Goal: Information Seeking & Learning: Learn about a topic

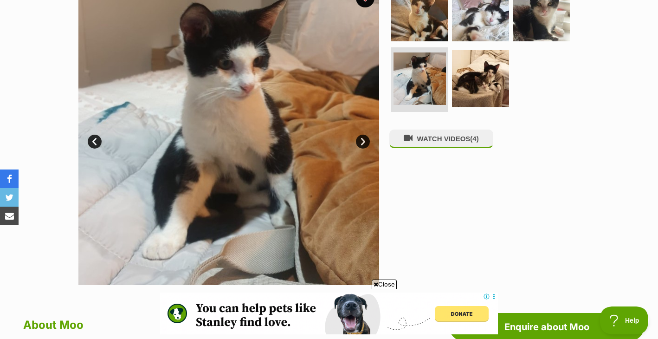
click at [364, 141] on link "Next" at bounding box center [363, 142] width 14 height 14
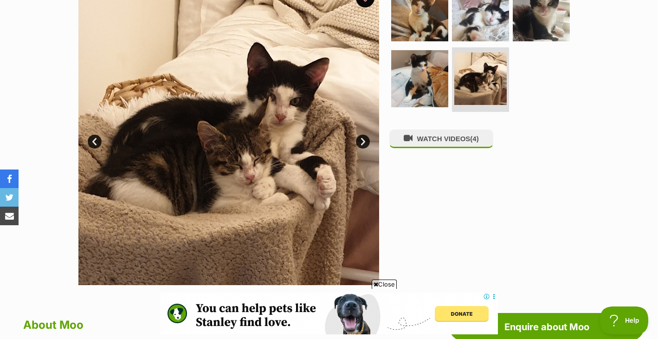
click at [364, 141] on link "Next" at bounding box center [363, 142] width 14 height 14
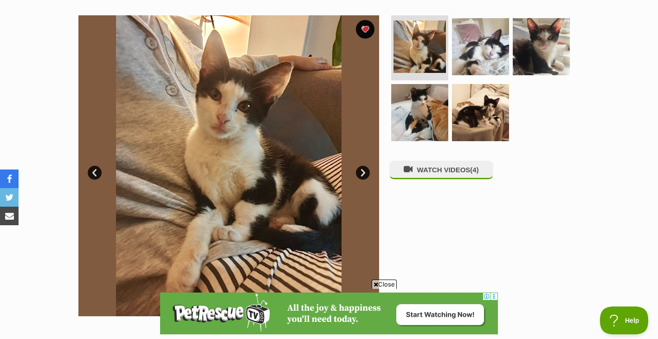
scroll to position [158, 0]
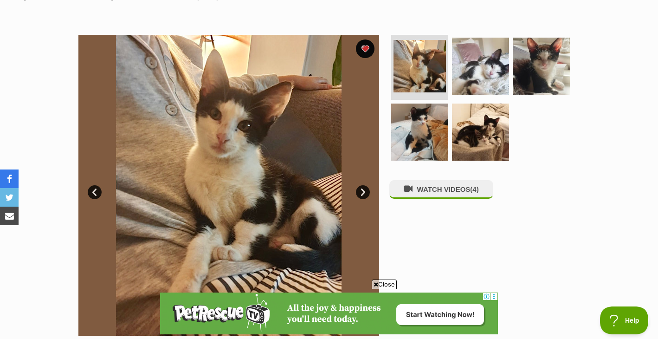
click at [365, 192] on link "Next" at bounding box center [363, 192] width 14 height 14
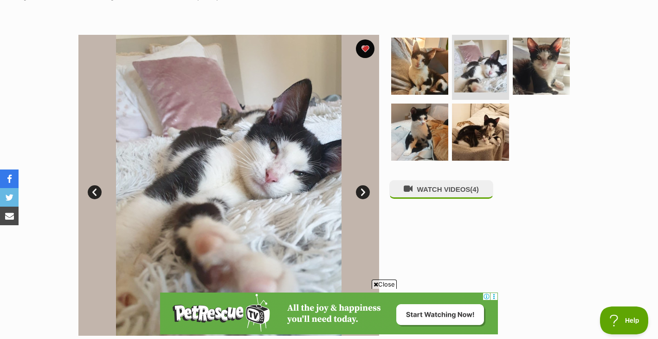
click at [365, 191] on link "Next" at bounding box center [363, 192] width 14 height 14
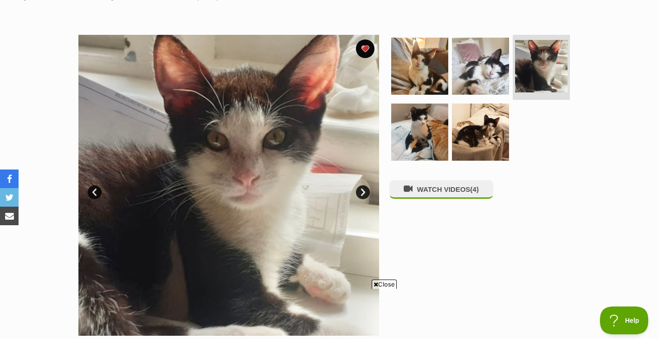
scroll to position [0, 0]
click at [375, 283] on icon at bounding box center [375, 284] width 5 height 6
click at [423, 138] on img at bounding box center [420, 132] width 60 height 60
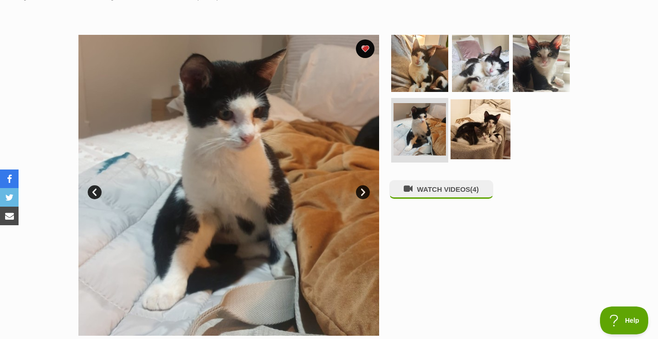
click at [481, 132] on img at bounding box center [480, 129] width 60 height 60
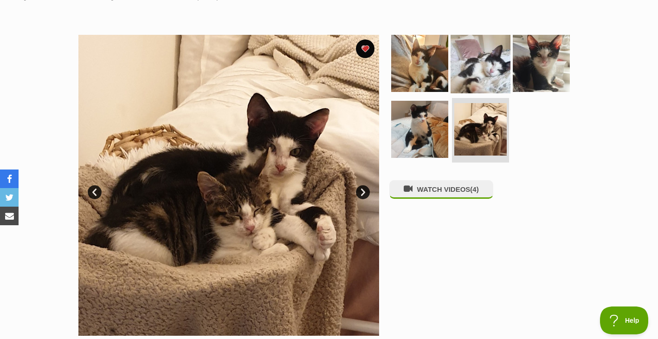
click at [484, 62] on img at bounding box center [480, 63] width 60 height 60
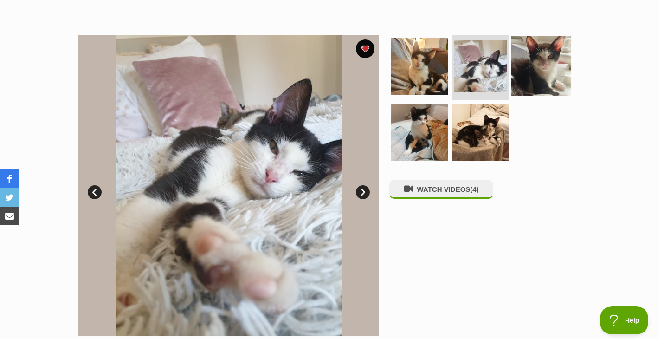
click at [545, 67] on img at bounding box center [541, 66] width 60 height 60
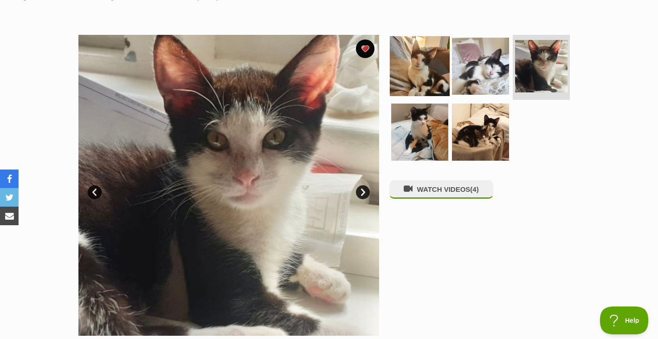
click at [429, 67] on img at bounding box center [420, 66] width 60 height 60
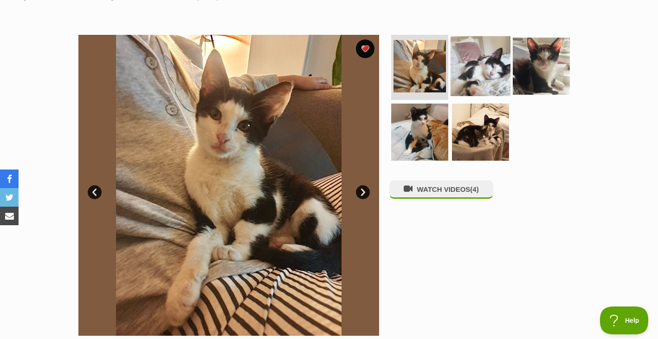
click at [475, 73] on img at bounding box center [480, 66] width 60 height 60
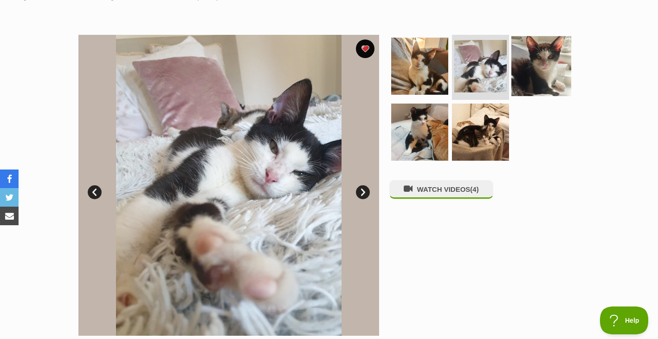
click at [526, 73] on img at bounding box center [541, 66] width 60 height 60
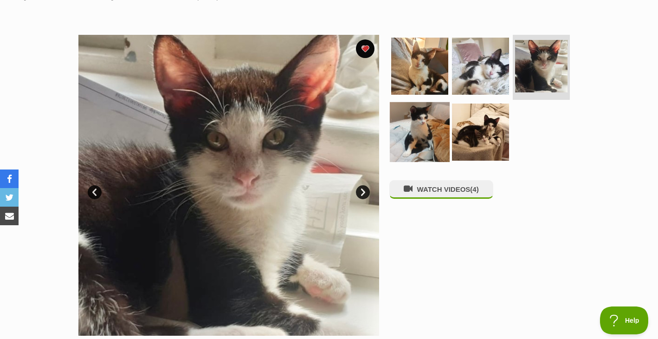
click at [410, 132] on img at bounding box center [420, 132] width 60 height 60
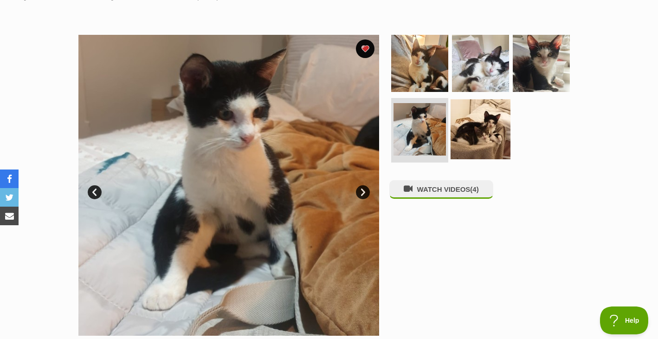
click at [478, 128] on img at bounding box center [480, 129] width 60 height 60
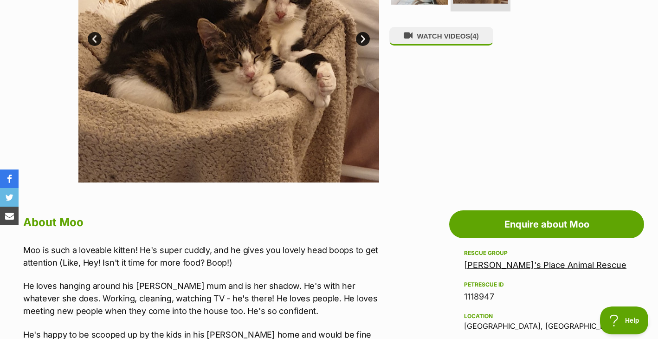
scroll to position [487, 0]
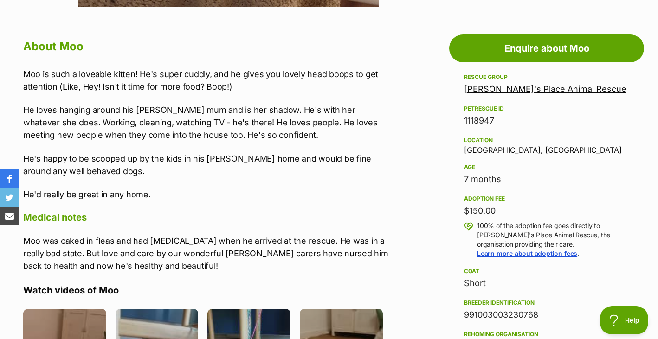
click at [258, 124] on p "He loves hanging around his foster mum and is her shadow. He's with her whateve…" at bounding box center [207, 122] width 369 height 38
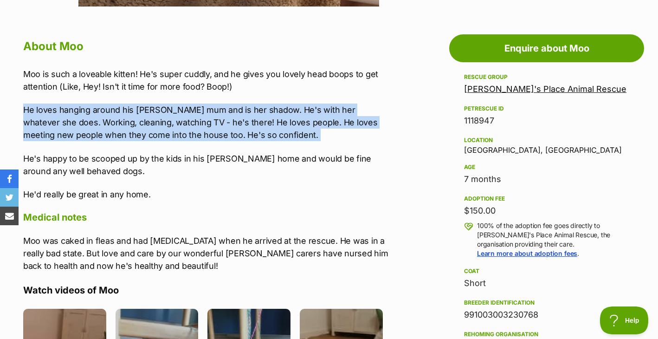
click at [258, 124] on p "He loves hanging around his foster mum and is her shadow. He's with her whateve…" at bounding box center [207, 122] width 369 height 38
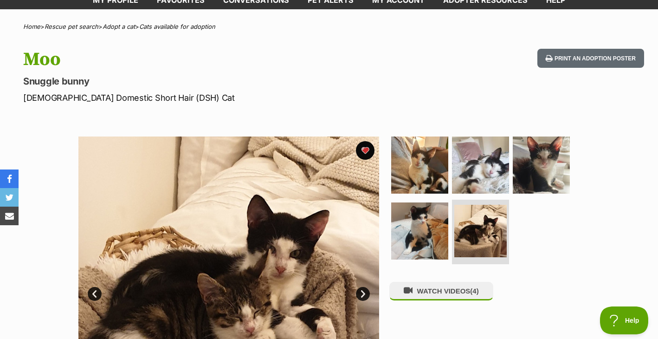
scroll to position [91, 0]
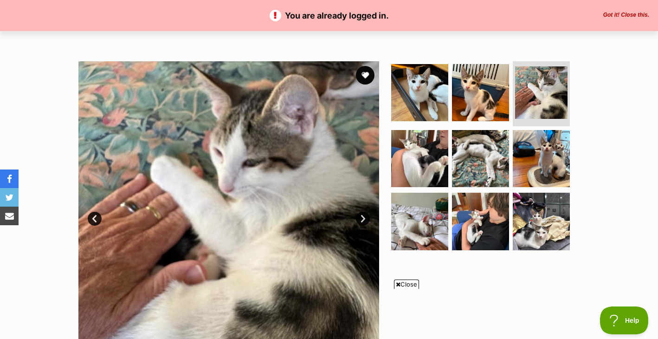
scroll to position [122, 0]
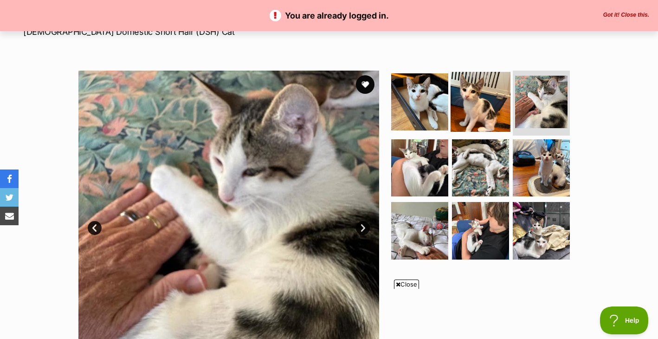
click at [483, 112] on img at bounding box center [480, 102] width 60 height 60
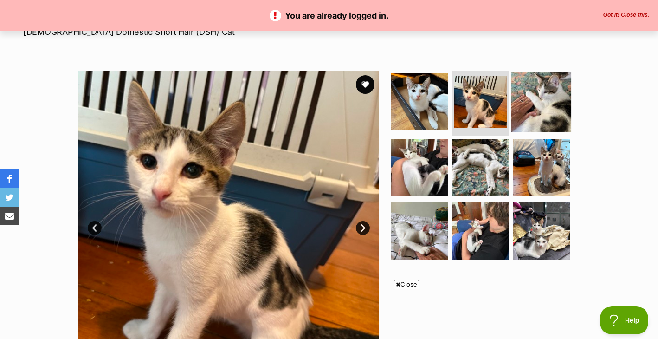
click at [522, 111] on img at bounding box center [541, 102] width 60 height 60
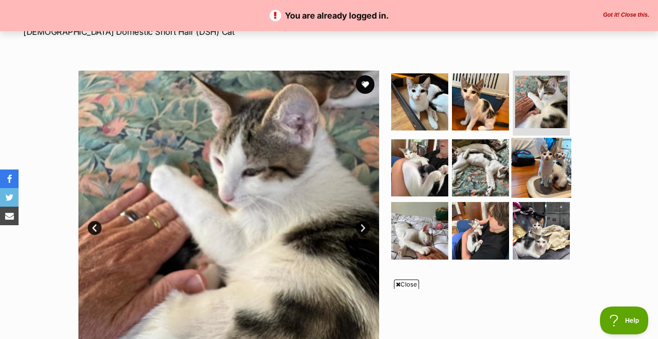
click at [539, 172] on img at bounding box center [541, 167] width 60 height 60
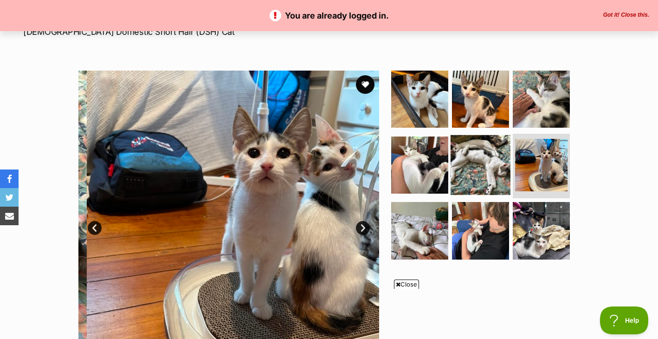
click at [497, 171] on img at bounding box center [480, 165] width 60 height 60
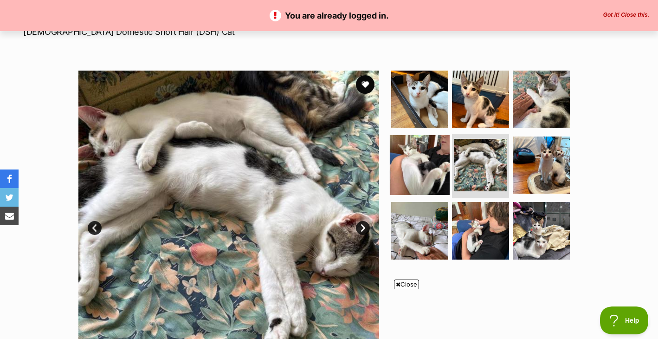
click at [422, 180] on img at bounding box center [420, 165] width 60 height 60
